Goal: Download file/media

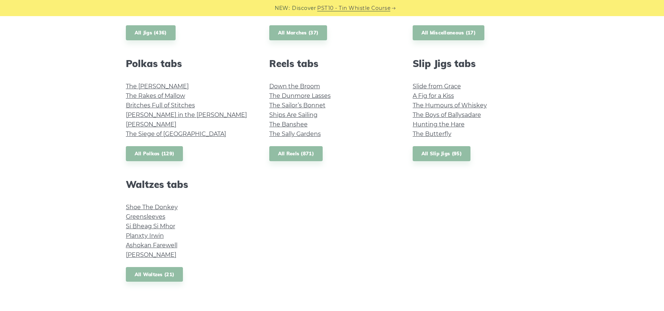
scroll to position [499, 0]
click at [342, 259] on div "Popular tin whistle songs & tunes Wild Rover Inisheer Galway Girl Whiskey in th…" at bounding box center [332, 5] width 430 height 588
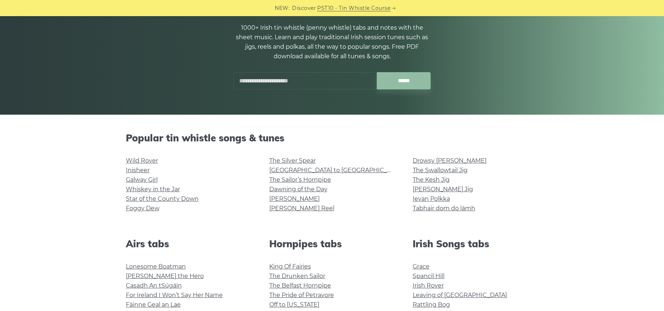
scroll to position [76, 0]
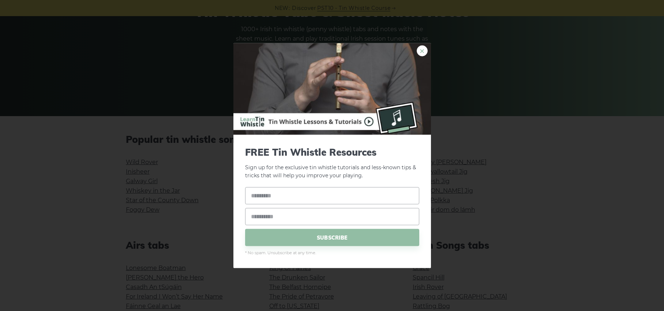
click at [419, 54] on link "×" at bounding box center [422, 50] width 11 height 11
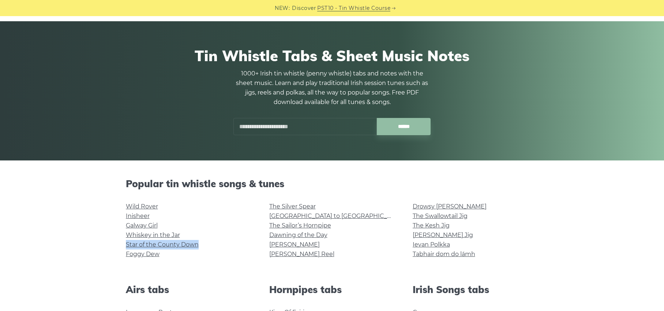
scroll to position [32, 0]
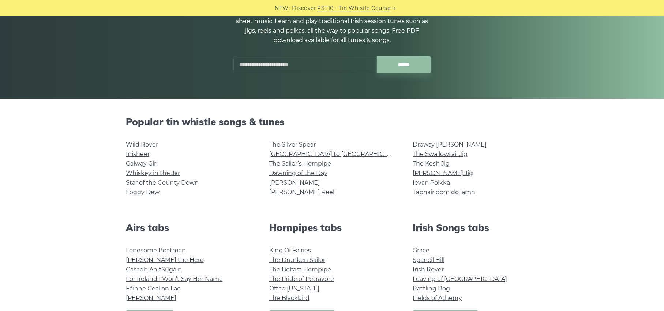
scroll to position [94, 0]
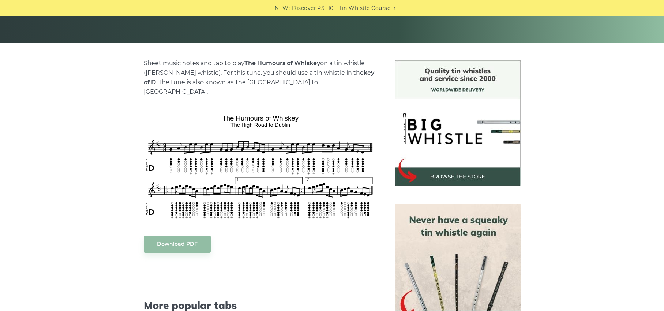
scroll to position [247, 0]
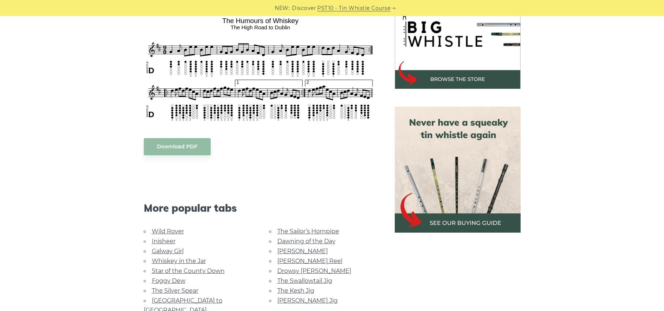
click at [164, 134] on body "NEW: Discover PST10 - Tin Whistle Course Lessons Fingering Charts Tabs & Notes …" at bounding box center [332, 288] width 664 height 1071
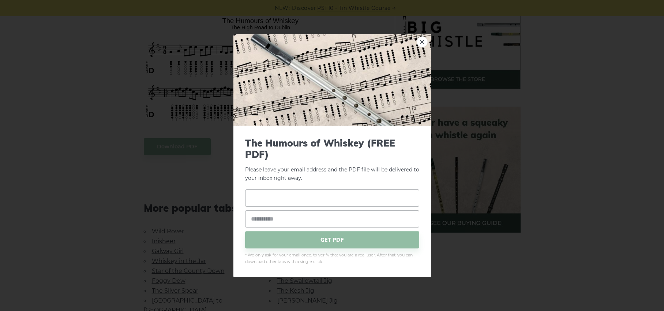
click at [310, 197] on input "text" at bounding box center [332, 198] width 174 height 17
type input "***"
type input "**********"
click at [341, 241] on span "GET PDF" at bounding box center [332, 239] width 174 height 17
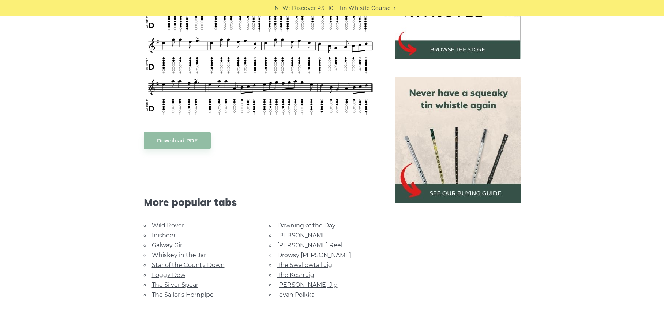
scroll to position [303, 0]
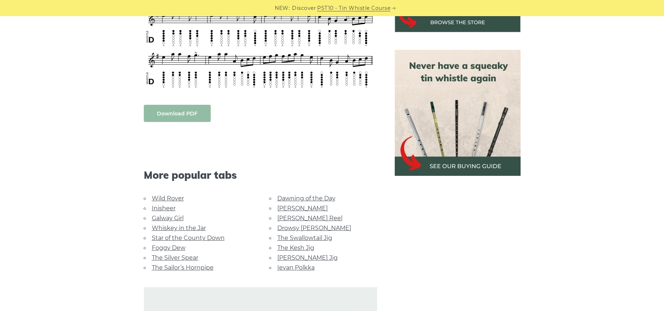
click at [162, 105] on link "Download PDF" at bounding box center [177, 113] width 67 height 17
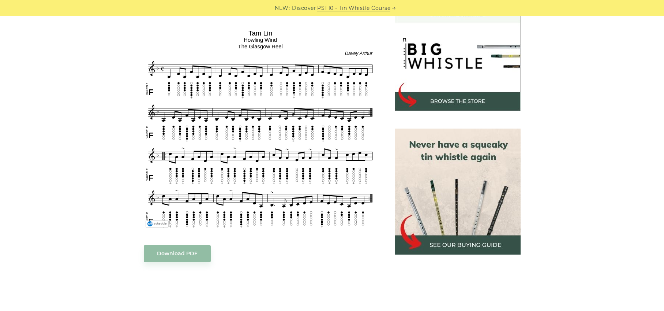
scroll to position [224, 0]
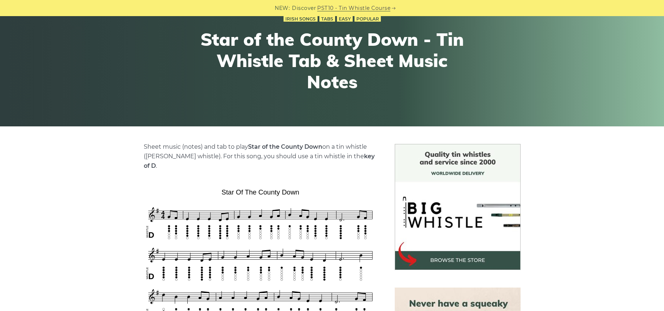
scroll to position [141, 0]
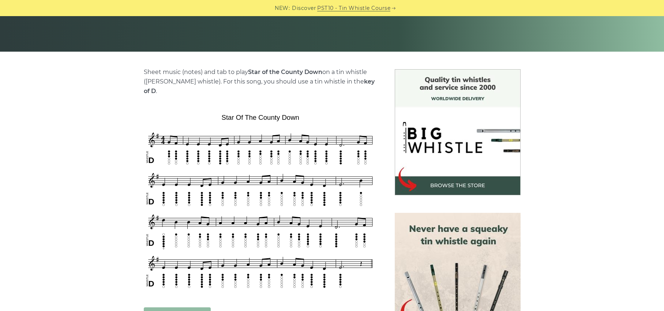
click at [168, 307] on link "Download PDF" at bounding box center [177, 315] width 67 height 17
